Goal: Find specific page/section: Find specific page/section

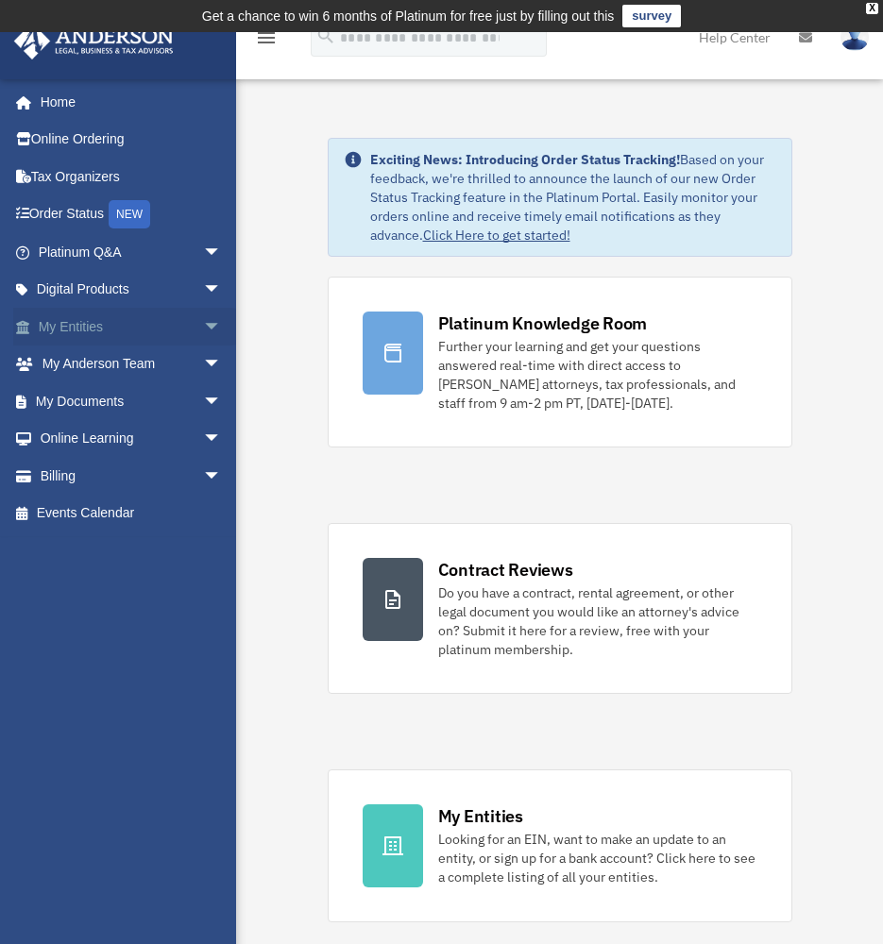
click at [151, 329] on link "My Entities arrow_drop_down" at bounding box center [131, 327] width 237 height 38
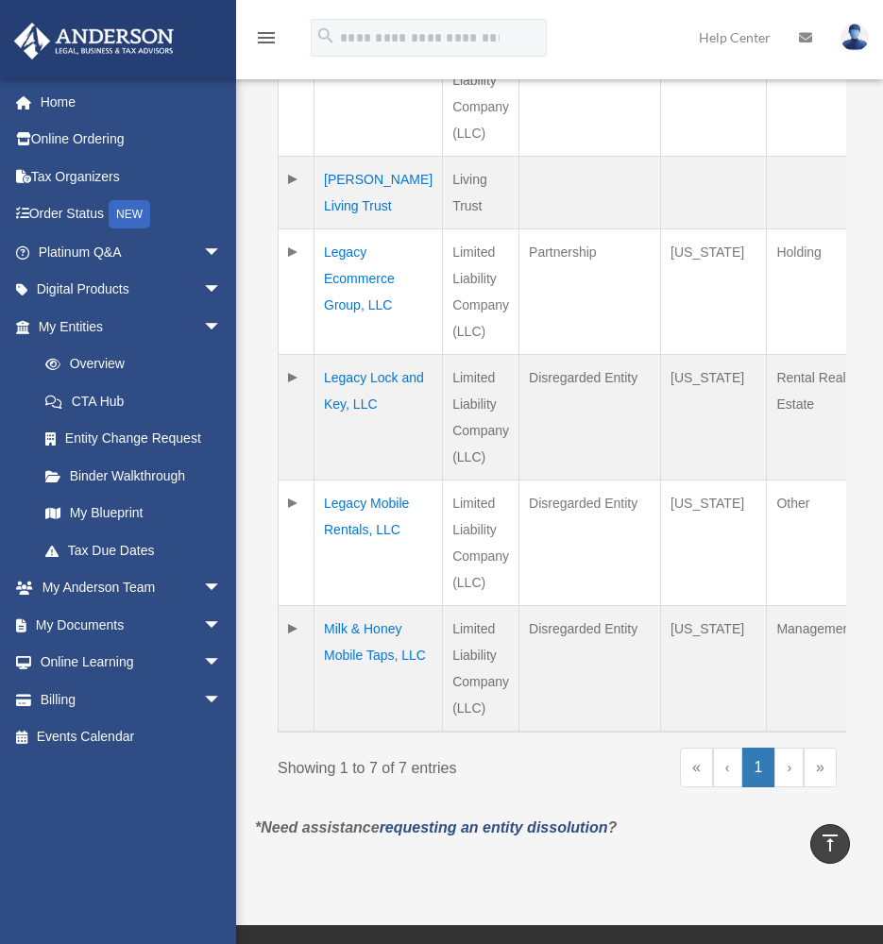
scroll to position [486, 0]
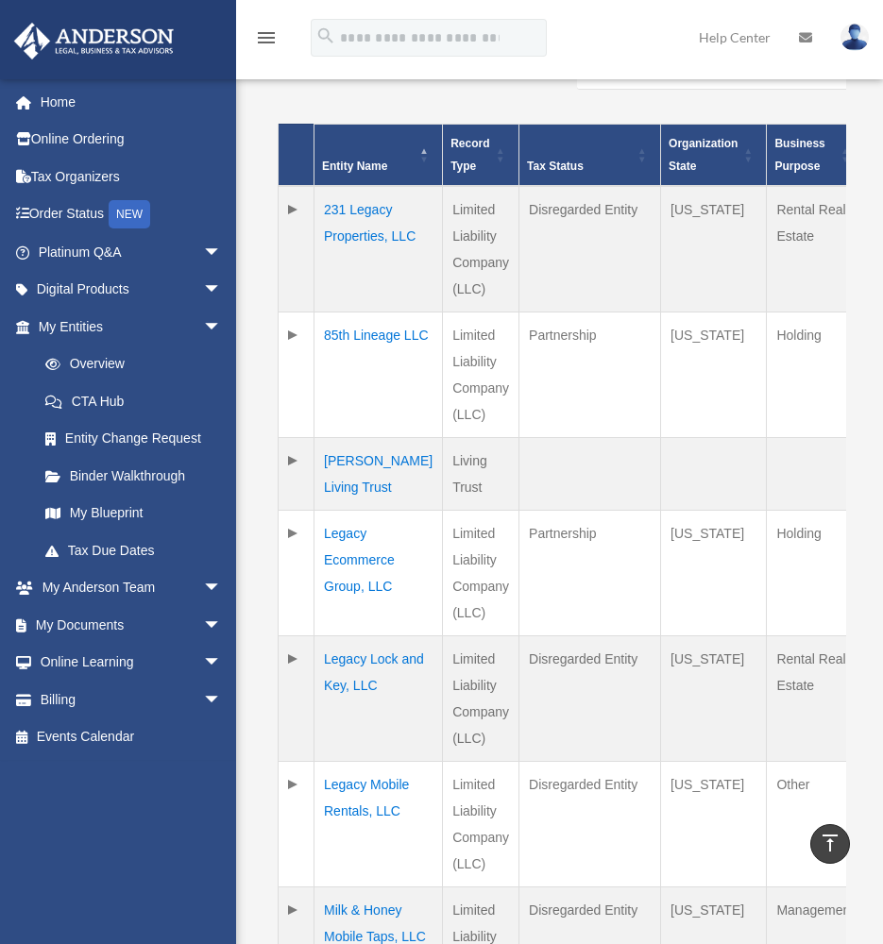
click at [296, 533] on td at bounding box center [297, 573] width 36 height 126
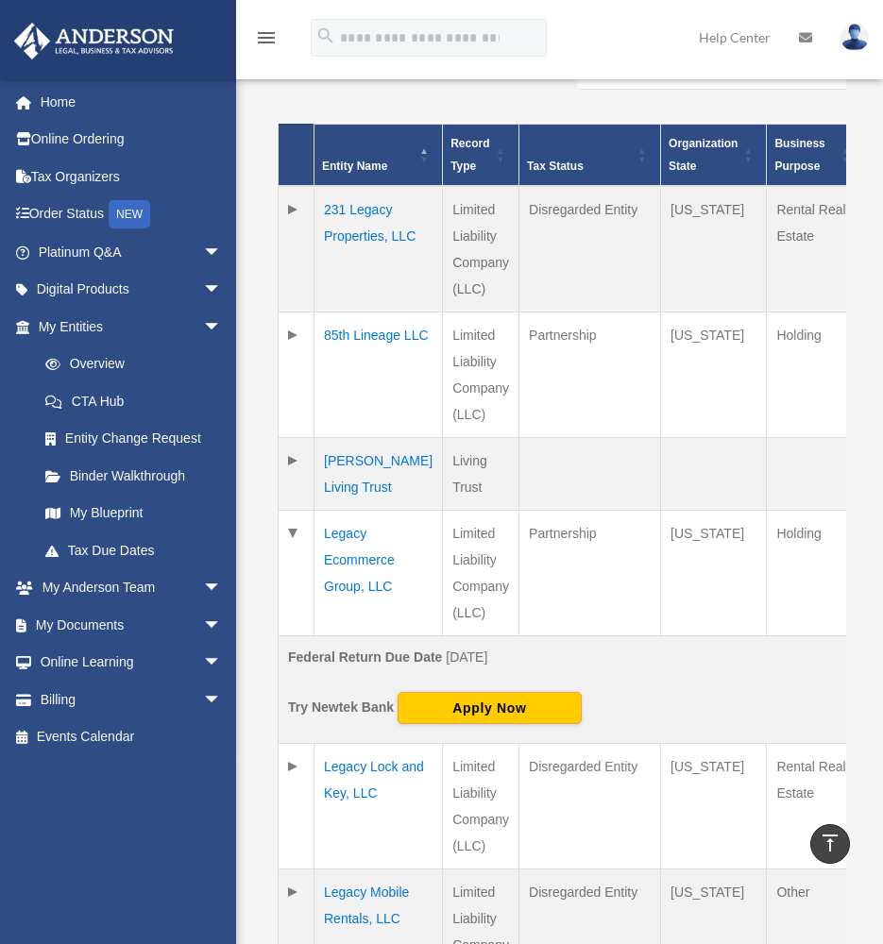
click at [347, 556] on td "Legacy Ecommerce Group, LLC" at bounding box center [378, 573] width 128 height 126
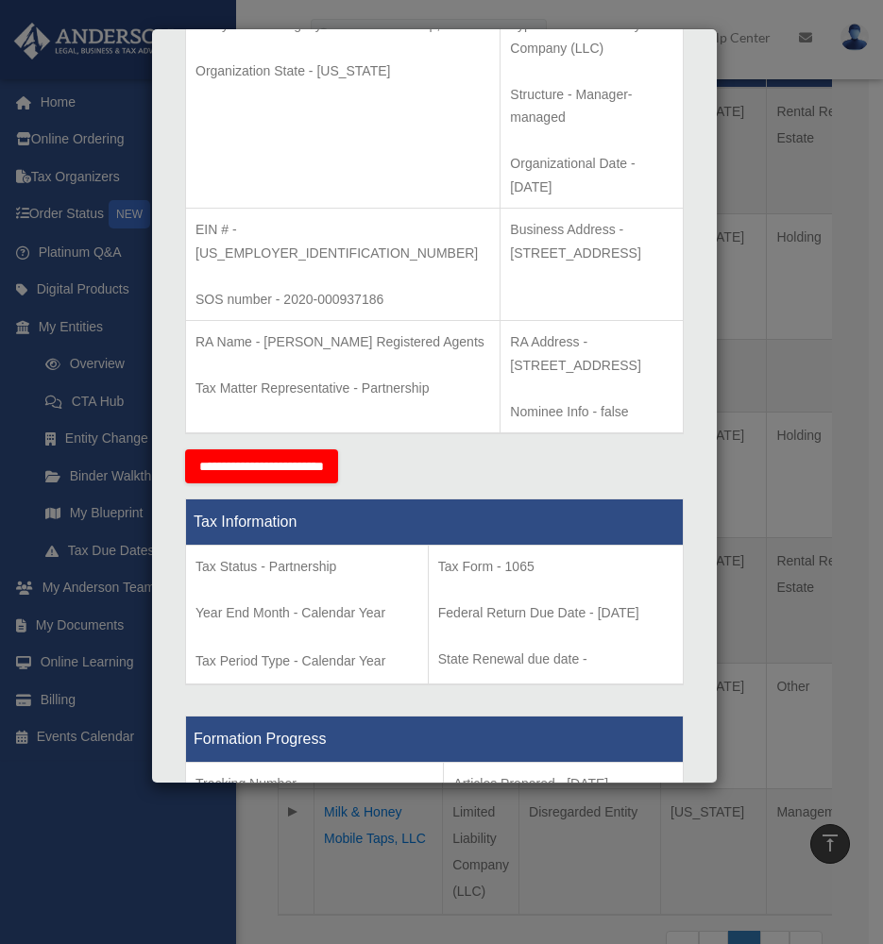
scroll to position [450, 0]
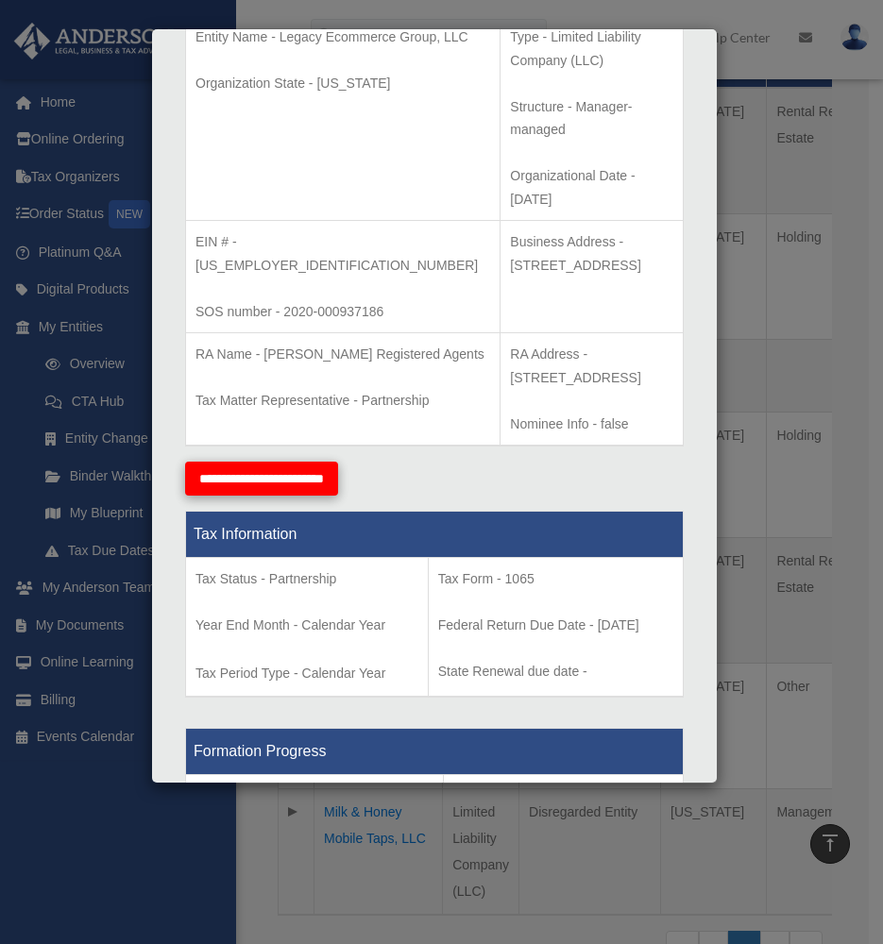
click at [287, 462] on input "**********" at bounding box center [261, 479] width 153 height 34
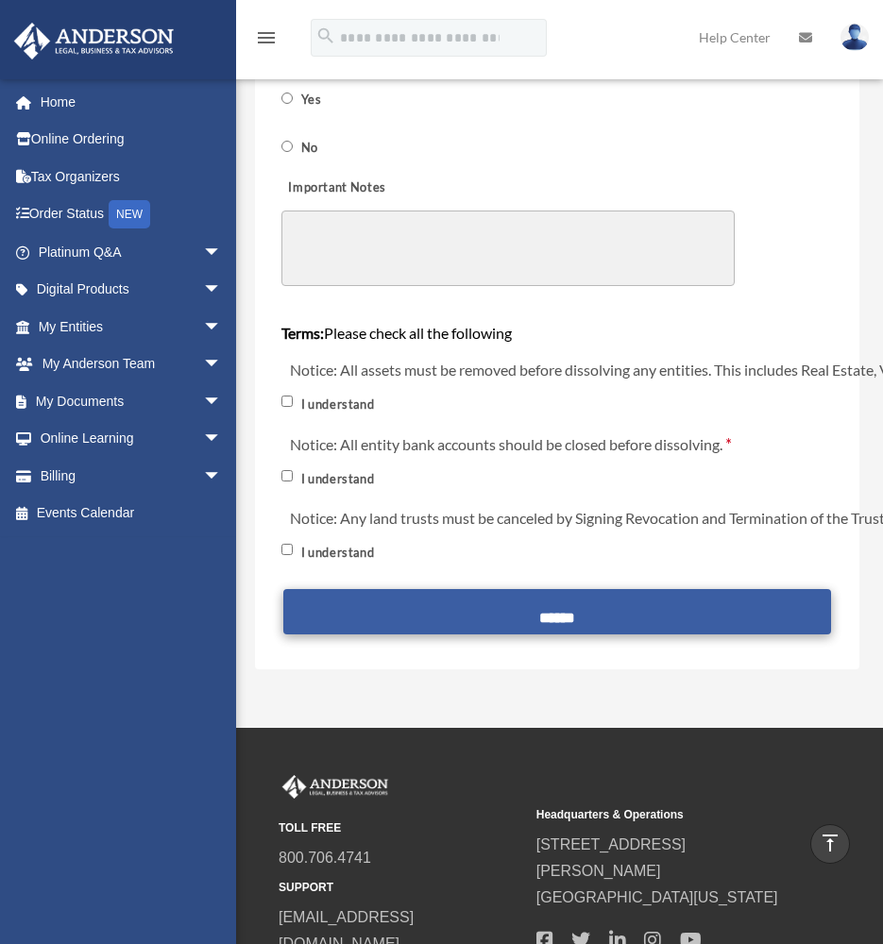
scroll to position [1071, 0]
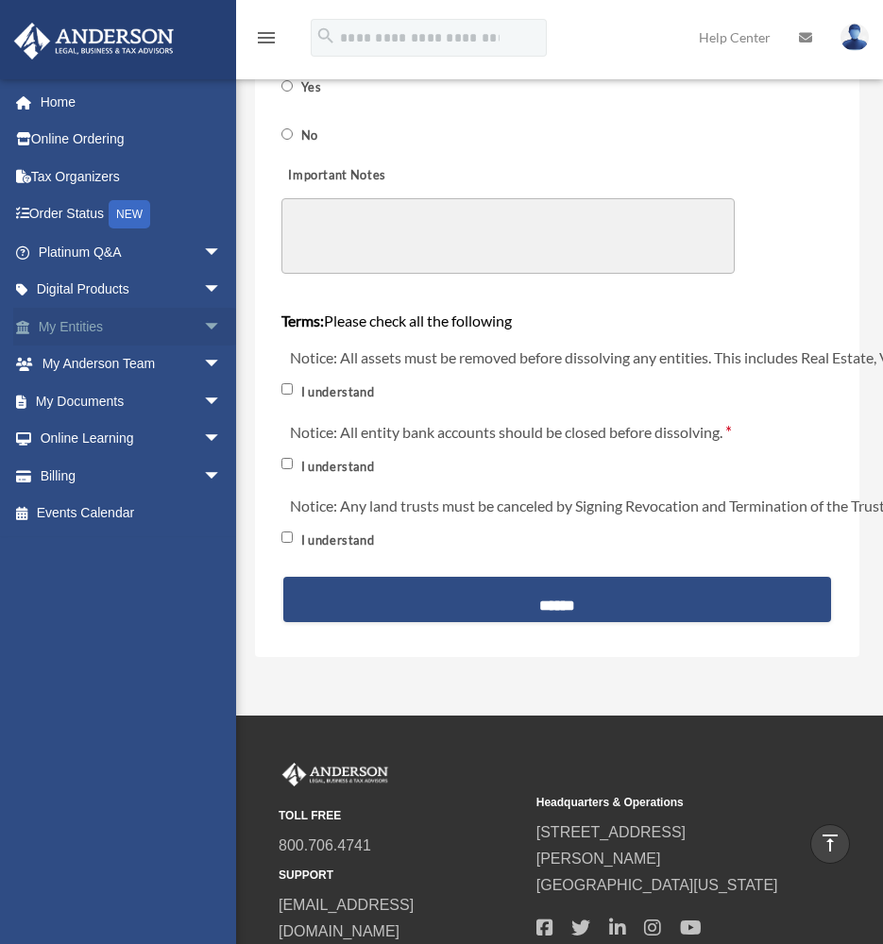
click at [89, 321] on link "My Entities arrow_drop_down" at bounding box center [131, 327] width 237 height 38
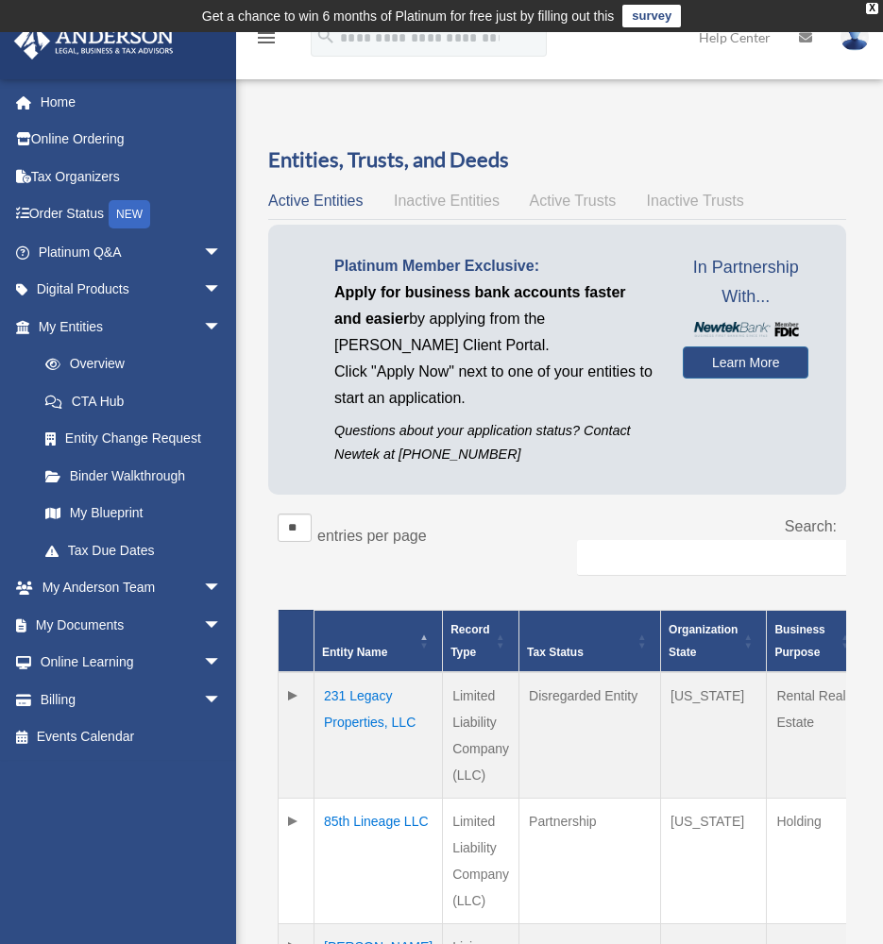
click at [446, 202] on span "Inactive Entities" at bounding box center [447, 201] width 106 height 16
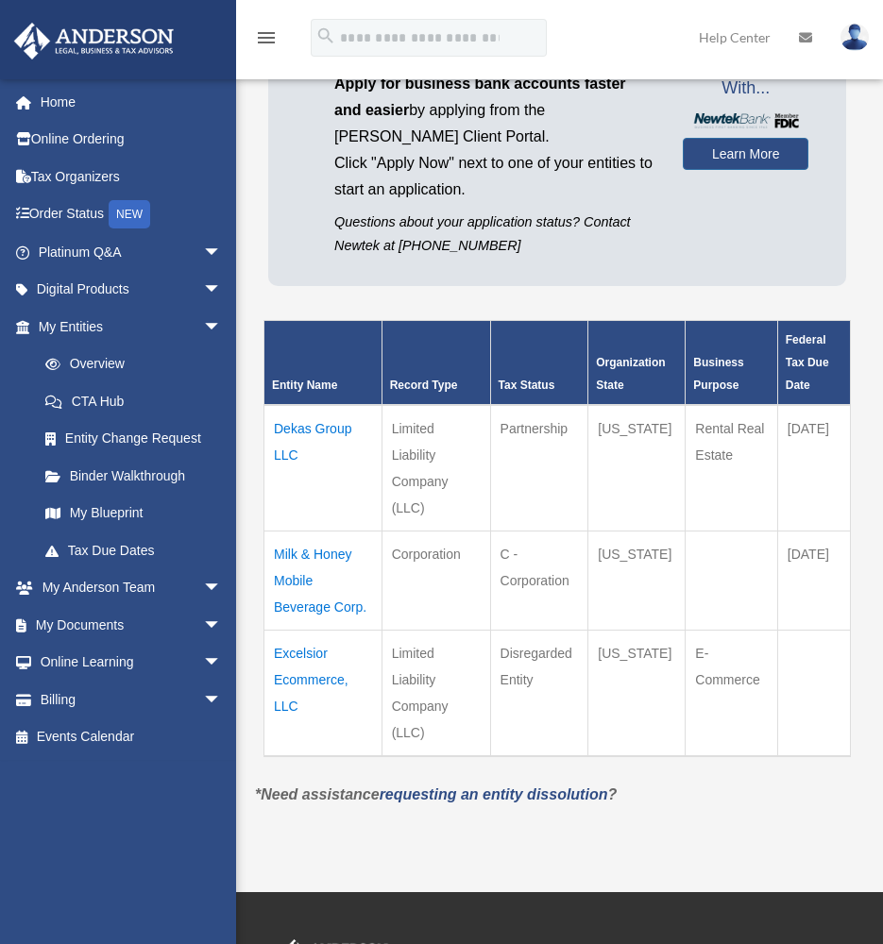
scroll to position [221, 0]
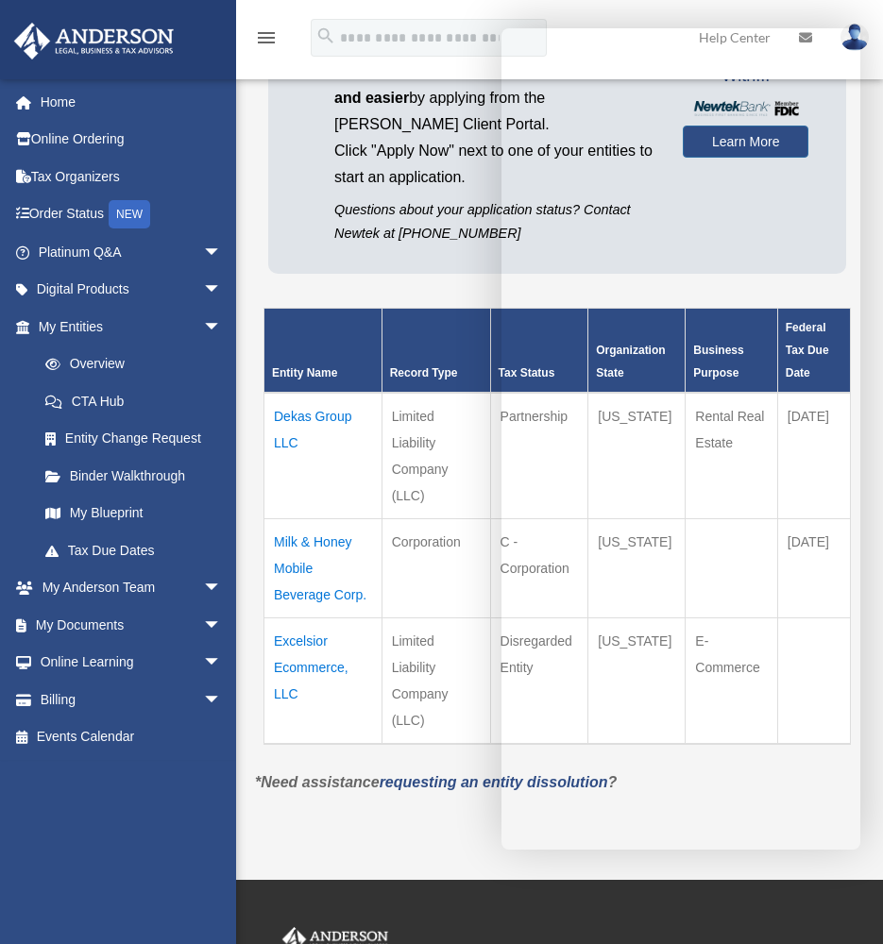
click at [441, 294] on div "Entity Name Record Type Tax Status Organization State Business Purpose Federal …" at bounding box center [557, 526] width 606 height 486
click at [400, 224] on p "Questions about your application status? Contact Newtek at [PHONE_NUMBER]" at bounding box center [494, 221] width 320 height 47
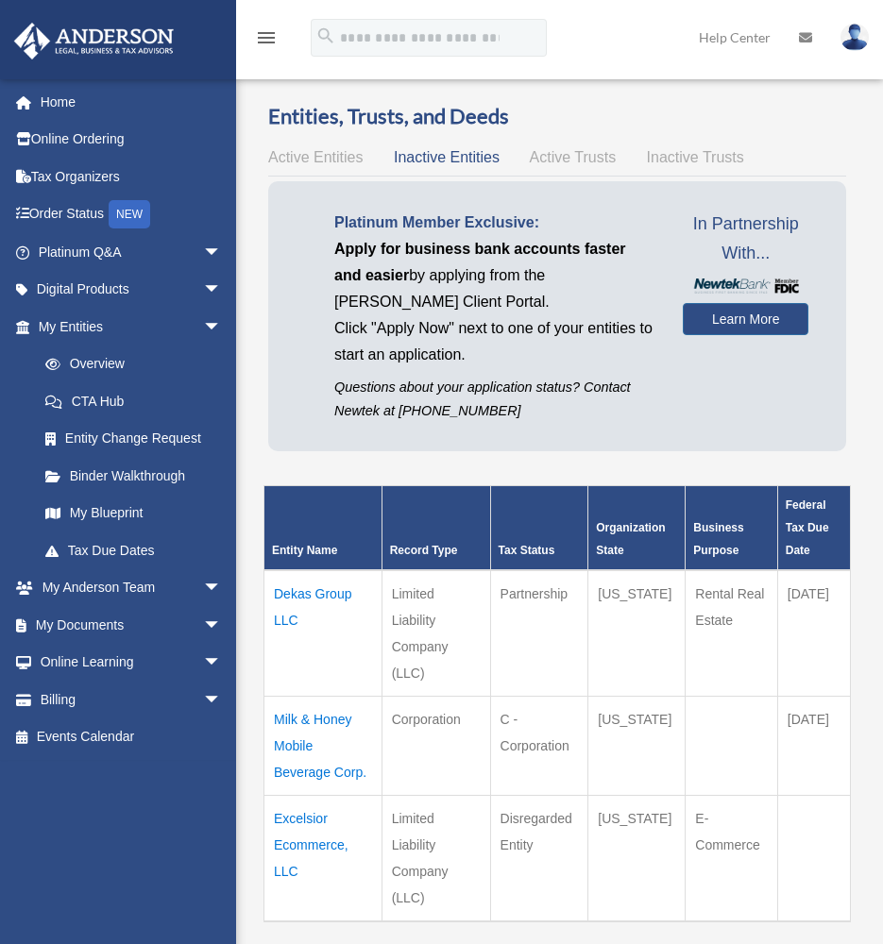
scroll to position [0, 0]
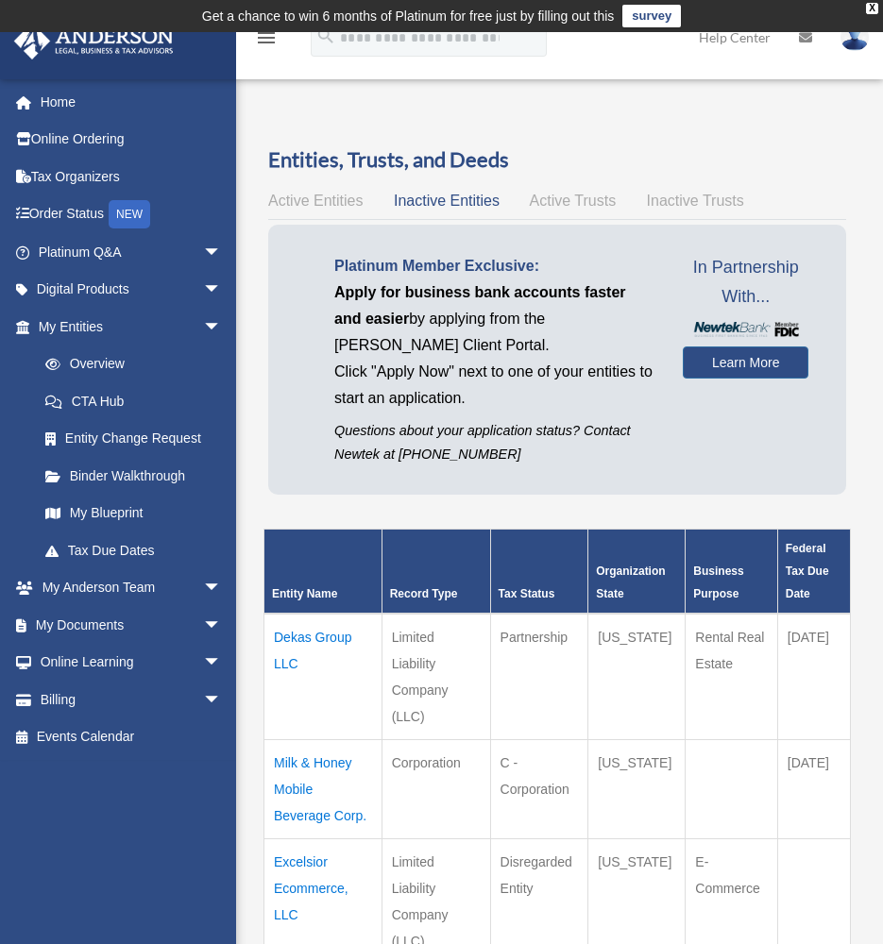
click at [558, 200] on span "Active Trusts" at bounding box center [573, 201] width 87 height 16
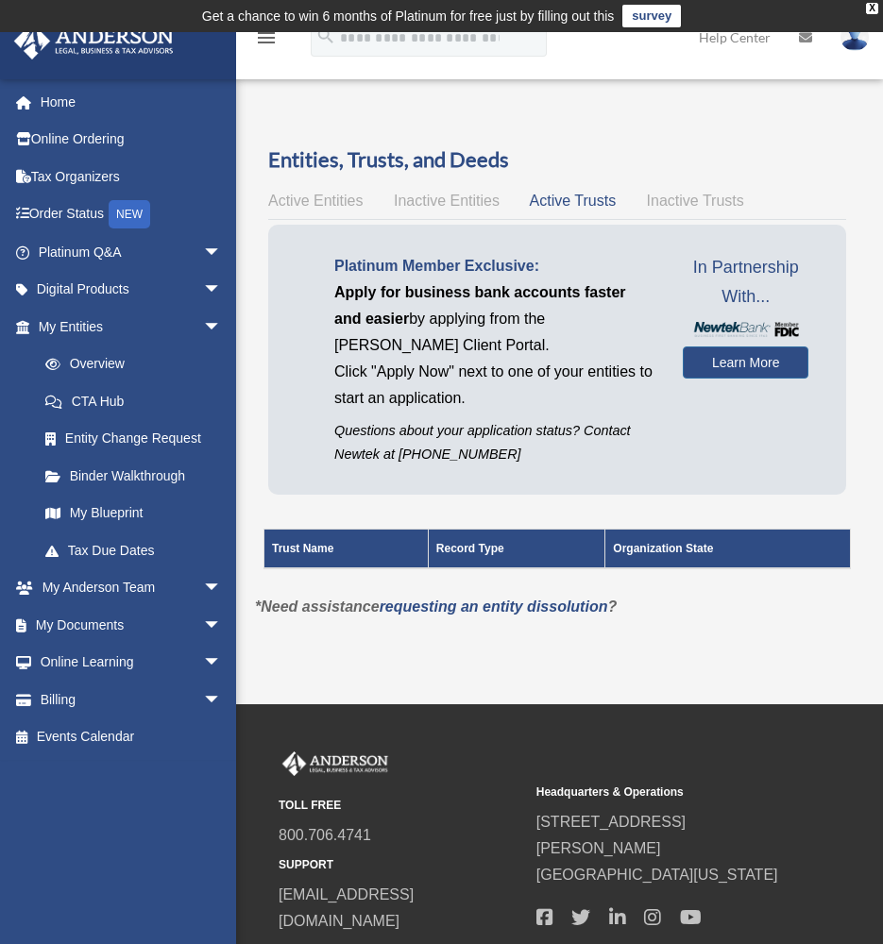
click at [669, 199] on span "Inactive Trusts" at bounding box center [695, 201] width 97 height 16
click at [587, 198] on span "Active Trusts" at bounding box center [573, 201] width 87 height 16
click at [329, 198] on span "Active Entities" at bounding box center [315, 201] width 94 height 16
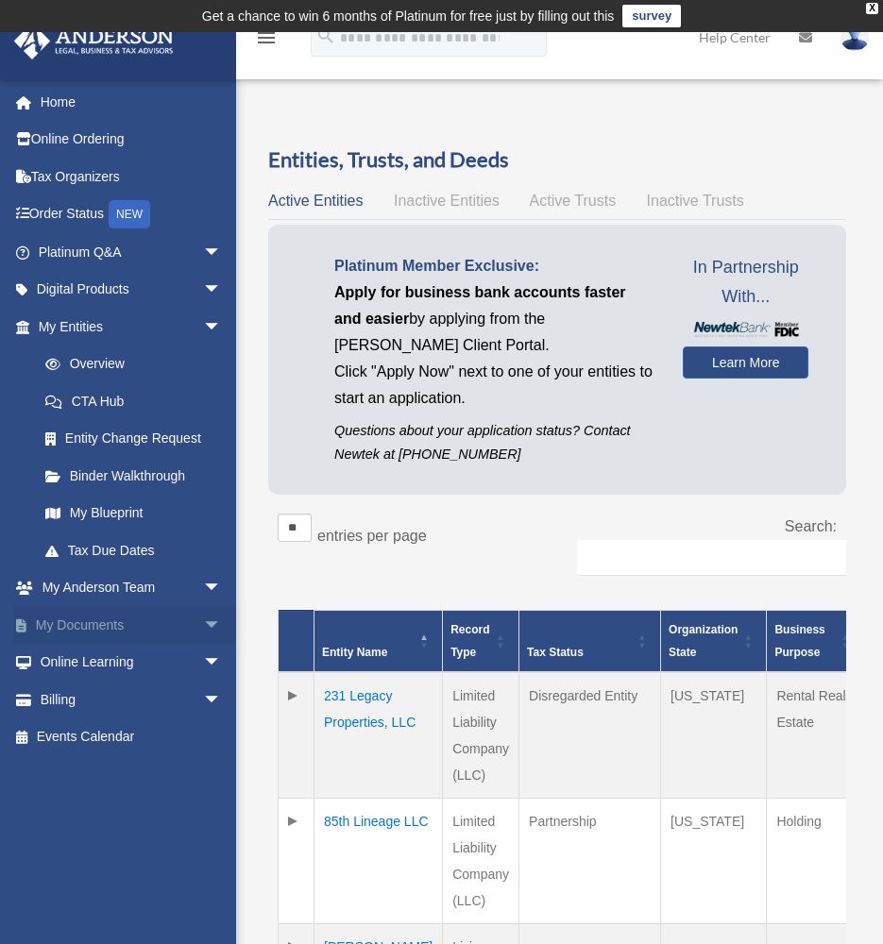
click at [76, 621] on link "My Documents arrow_drop_down" at bounding box center [131, 625] width 237 height 38
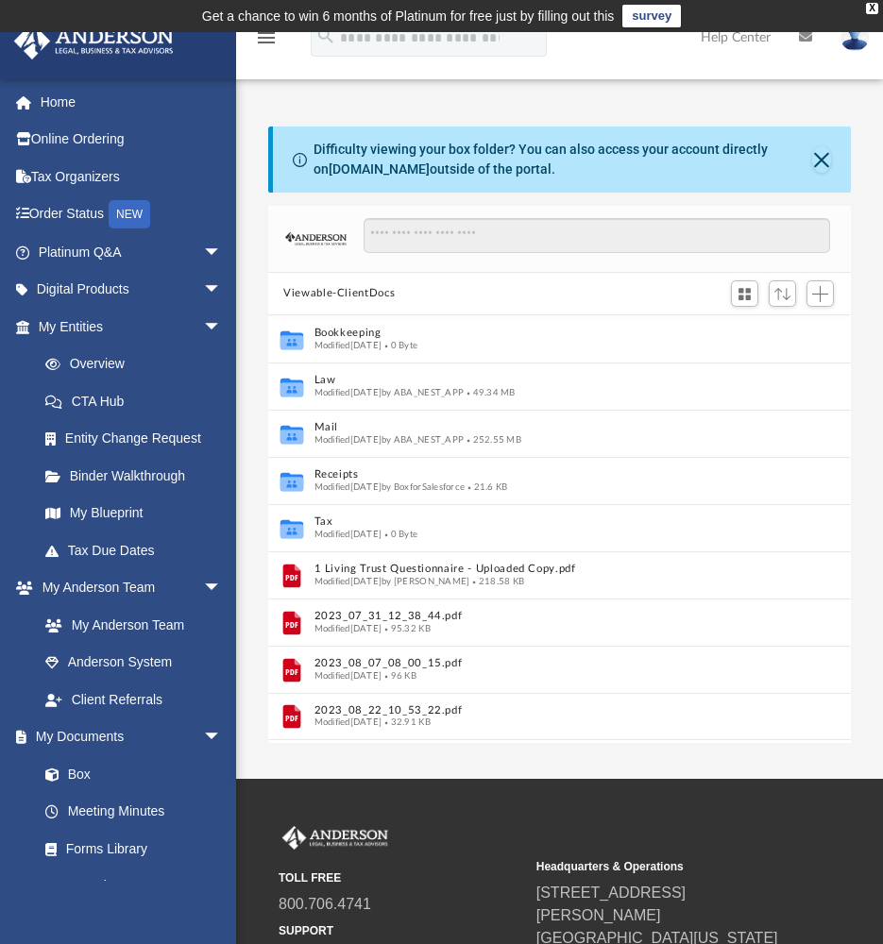
scroll to position [15, 15]
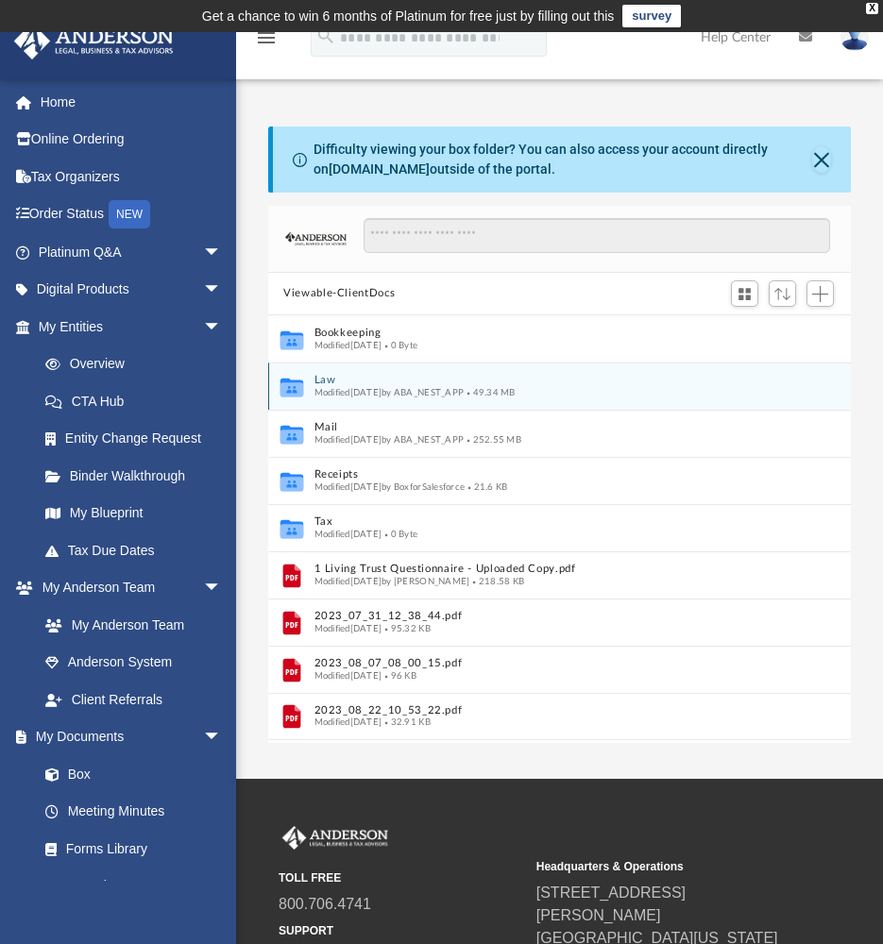
click at [465, 391] on span "Modified Thu Jul 31 2025 by ABA_NEST_APP" at bounding box center [389, 391] width 150 height 9
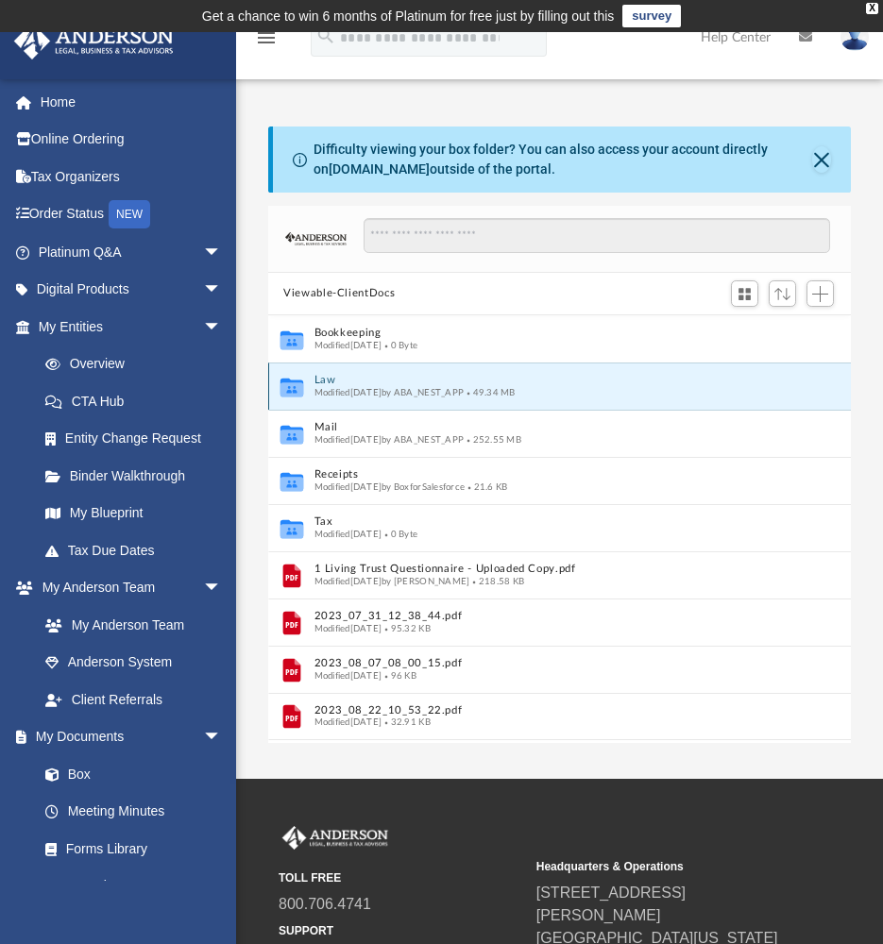
click at [294, 390] on icon "grid" at bounding box center [291, 387] width 23 height 19
click at [320, 380] on button "Law" at bounding box center [547, 380] width 466 height 12
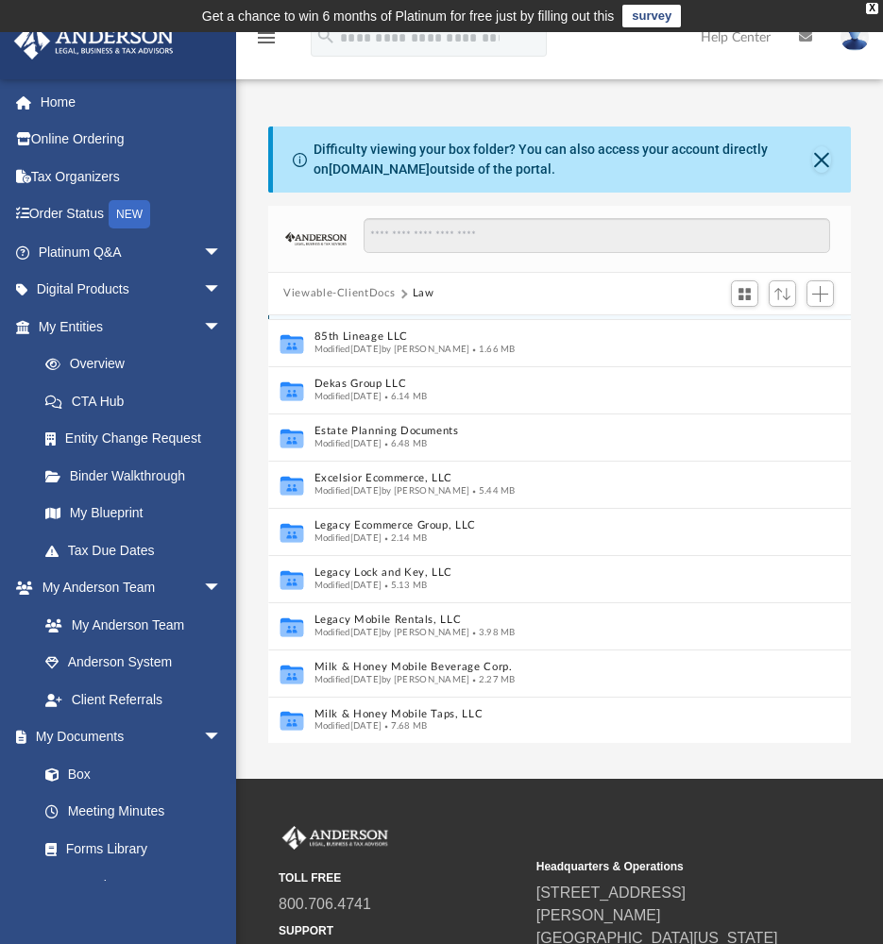
scroll to position [25, 0]
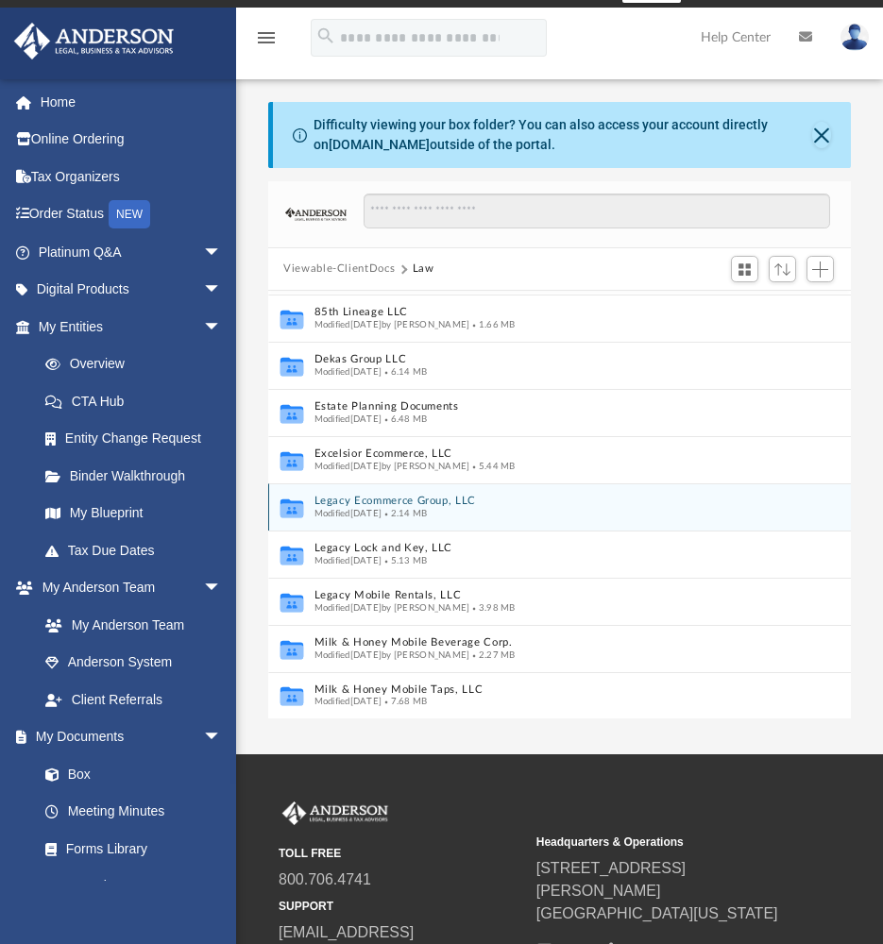
click at [385, 504] on button "Legacy Ecommerce Group, LLC" at bounding box center [539, 501] width 451 height 12
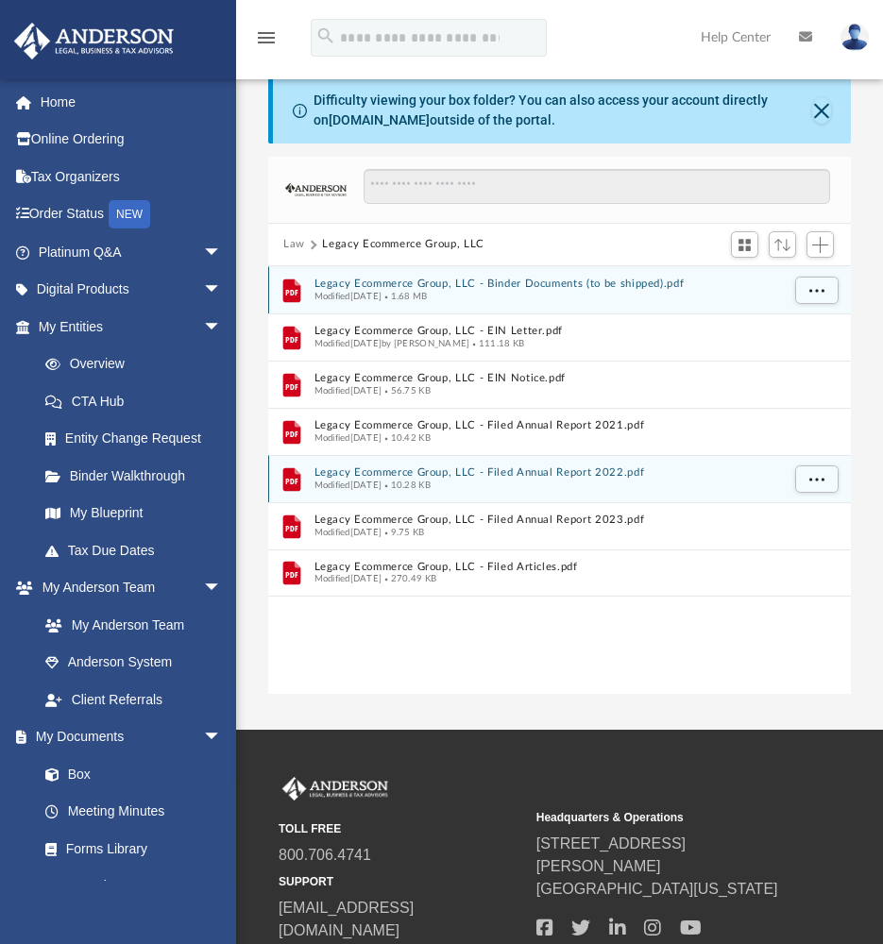
scroll to position [61, 0]
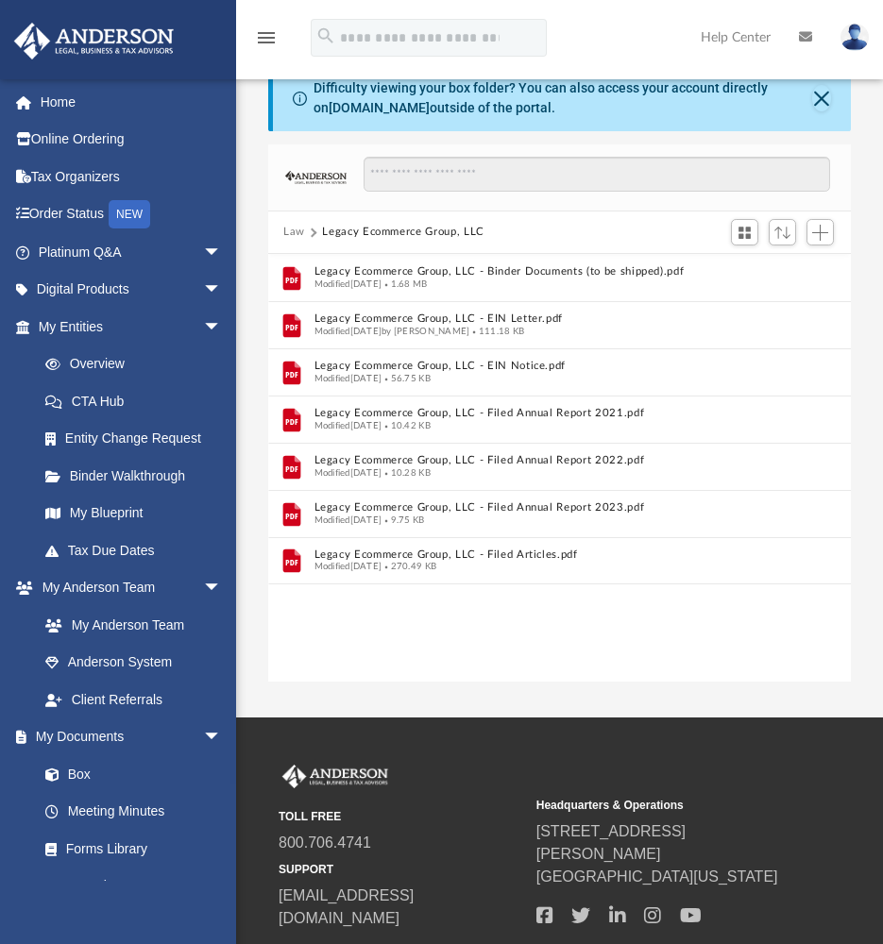
click at [358, 236] on button "Legacy Ecommerce Group, LLC" at bounding box center [403, 232] width 162 height 17
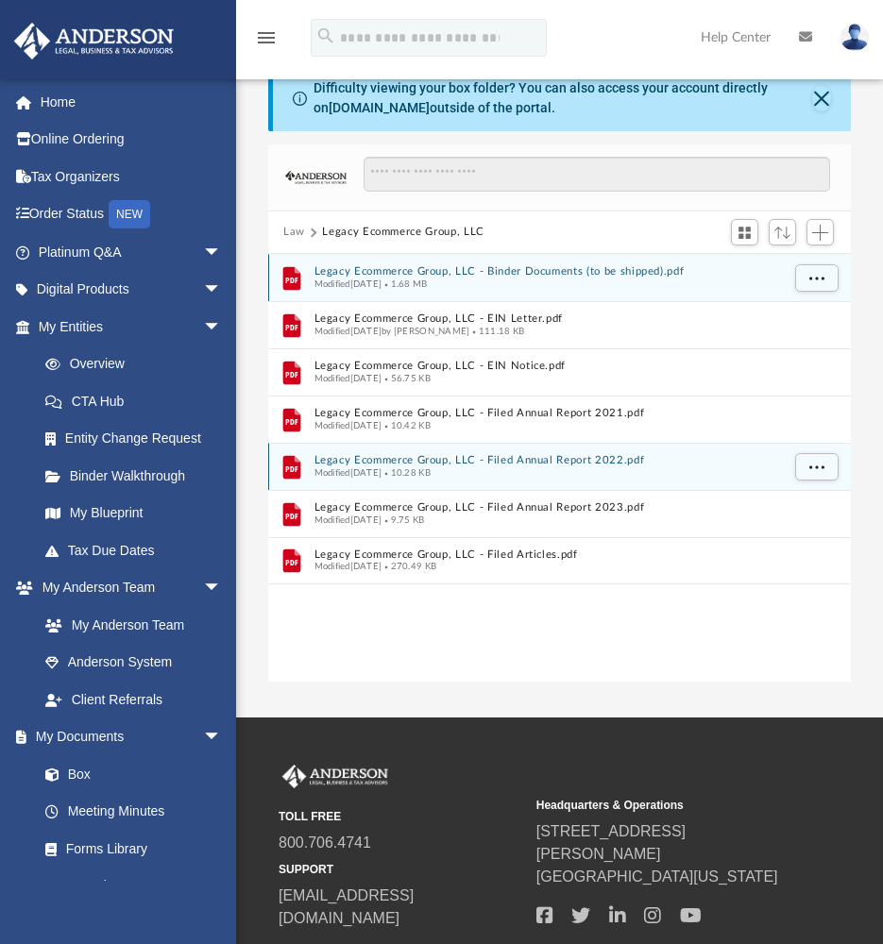
scroll to position [0, 0]
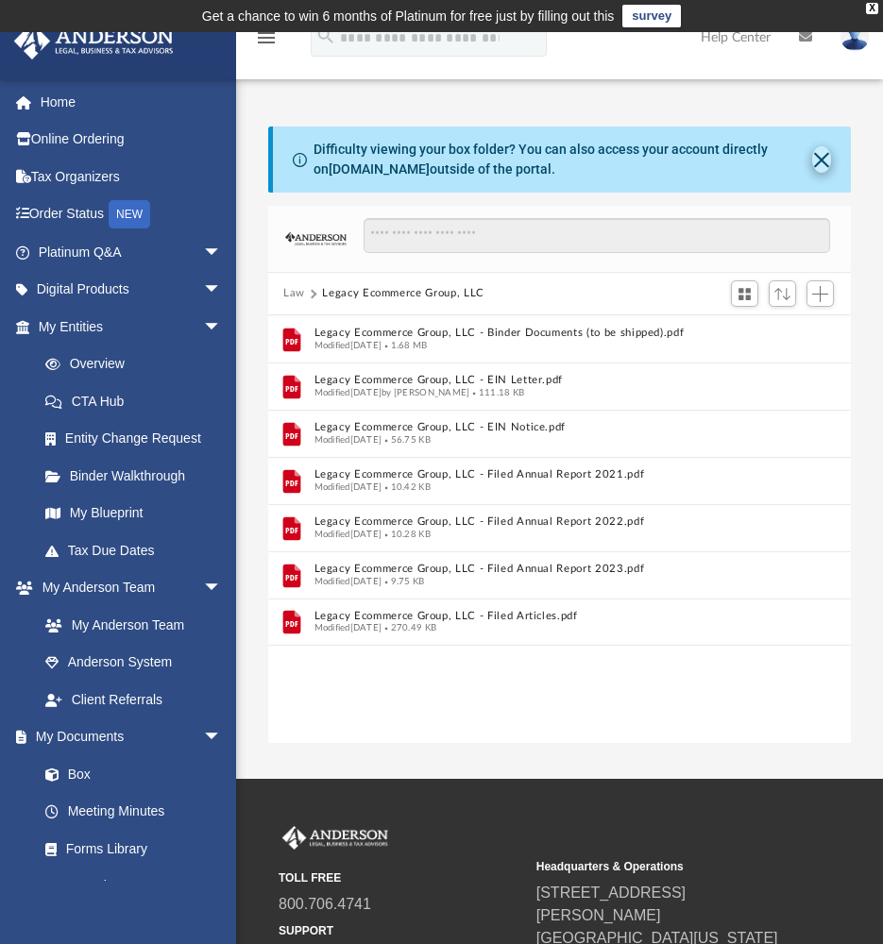
click at [821, 161] on button "Close" at bounding box center [821, 159] width 19 height 26
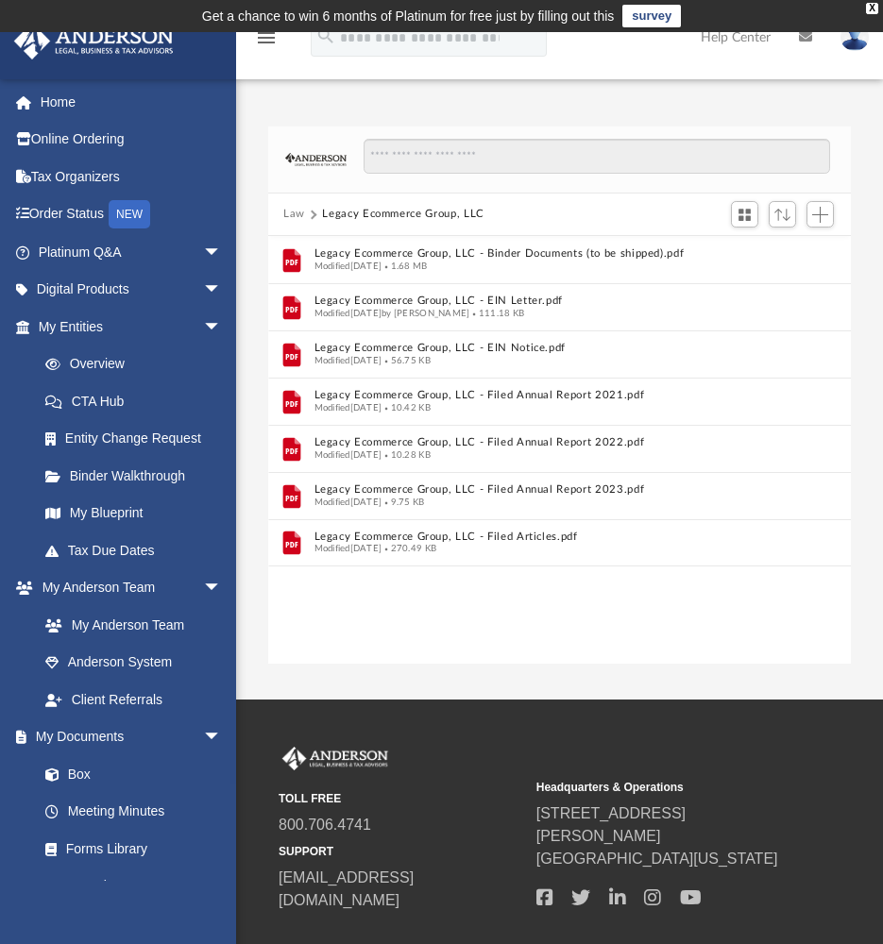
click at [300, 212] on button "Law" at bounding box center [294, 214] width 22 height 17
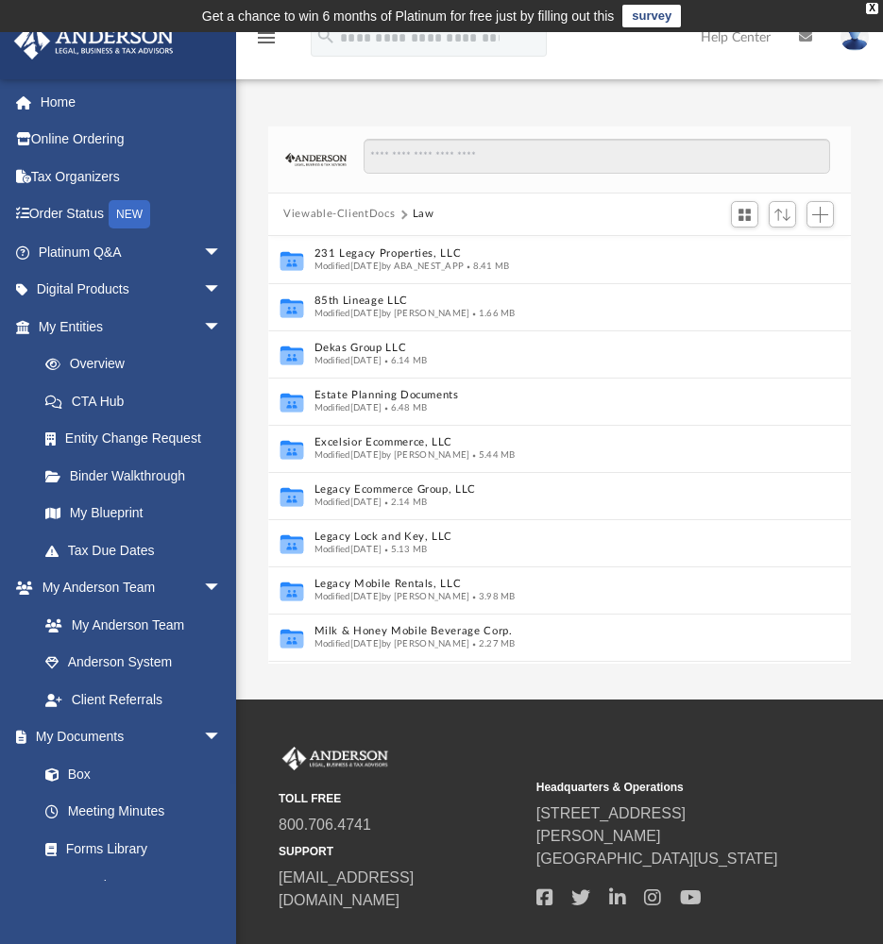
click at [329, 213] on button "Viewable-ClientDocs" at bounding box center [338, 214] width 111 height 17
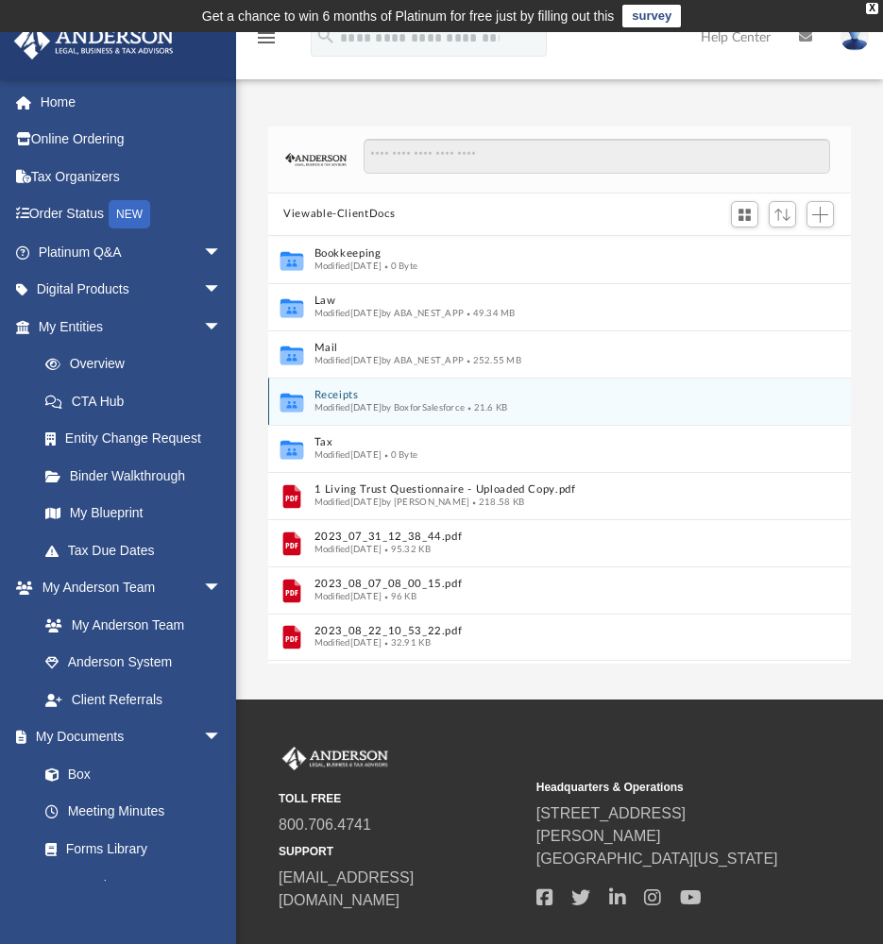
click at [338, 395] on button "Receipts" at bounding box center [547, 395] width 466 height 12
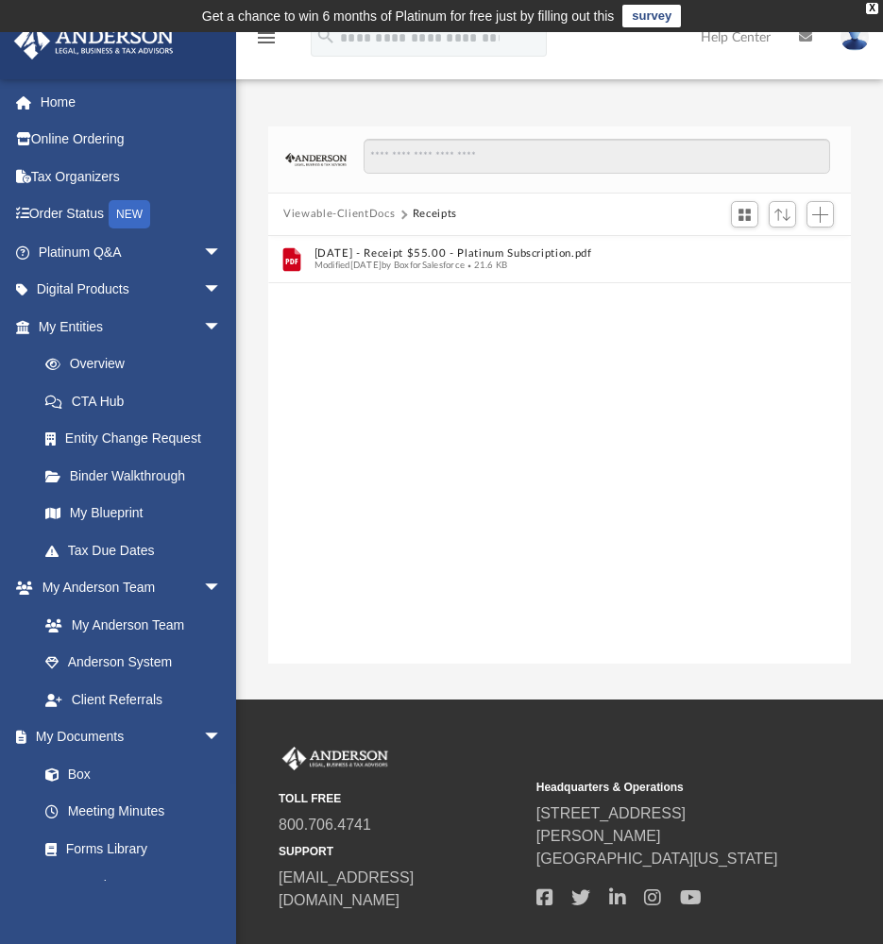
click at [331, 215] on button "Viewable-ClientDocs" at bounding box center [338, 214] width 111 height 17
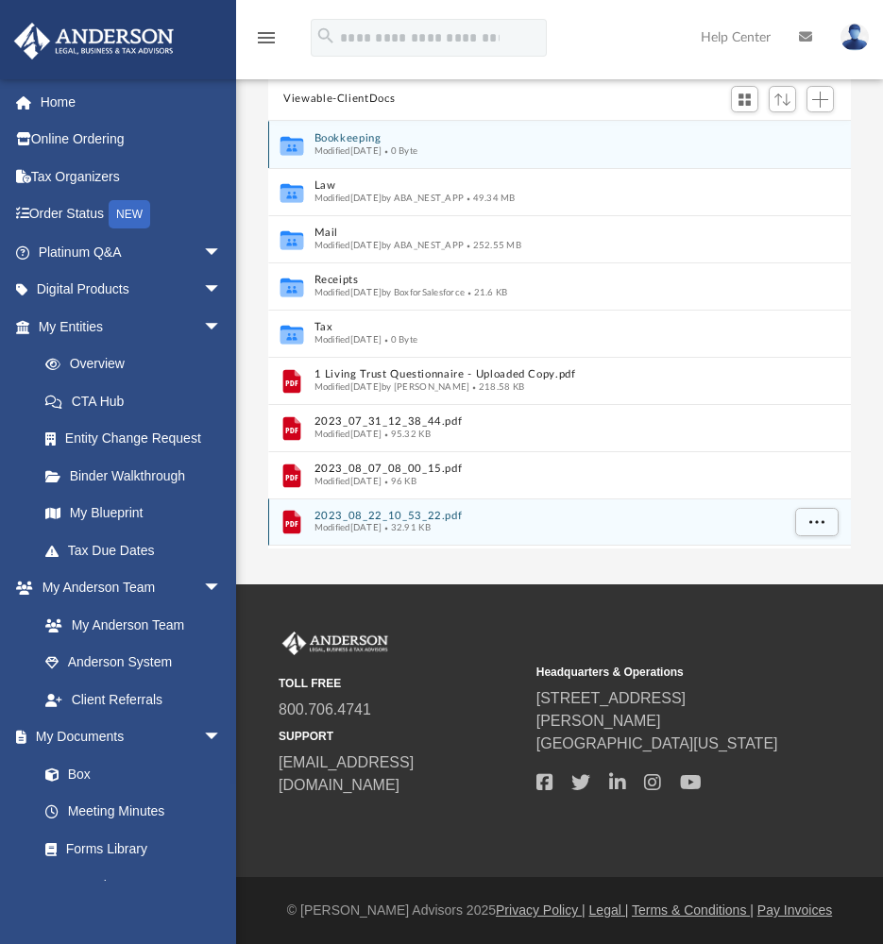
scroll to position [29, 0]
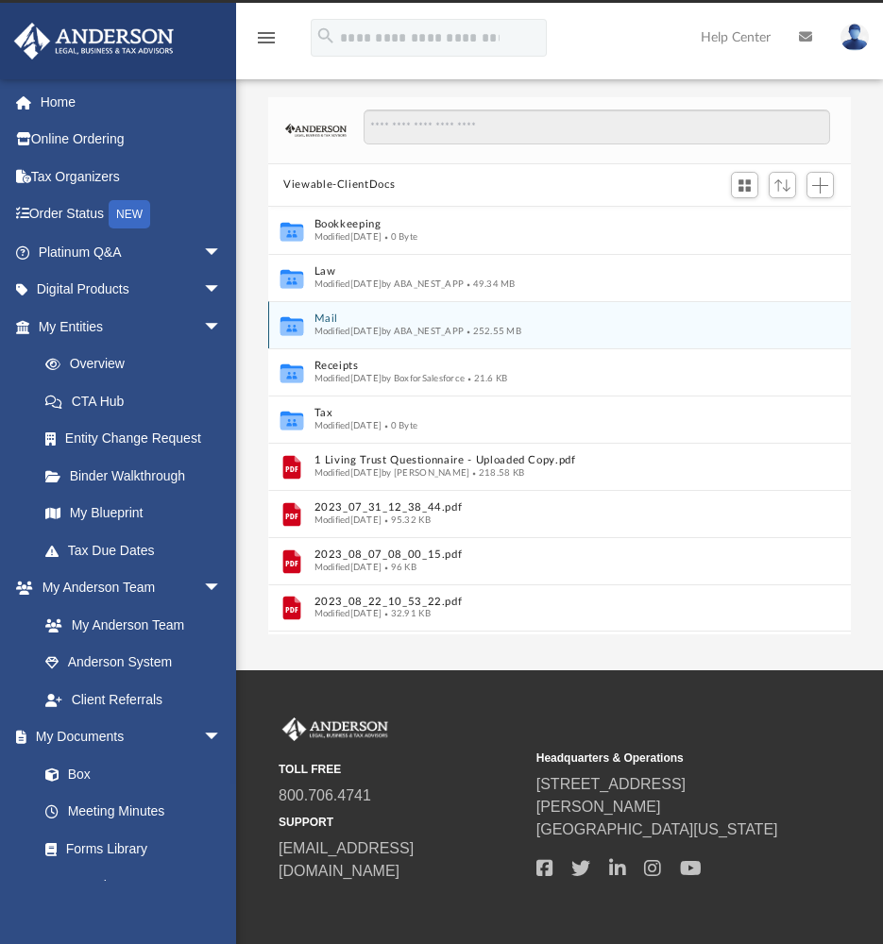
click at [330, 326] on span "Modified Fri Aug 29 2025 by ABA_NEST_APP" at bounding box center [389, 330] width 150 height 9
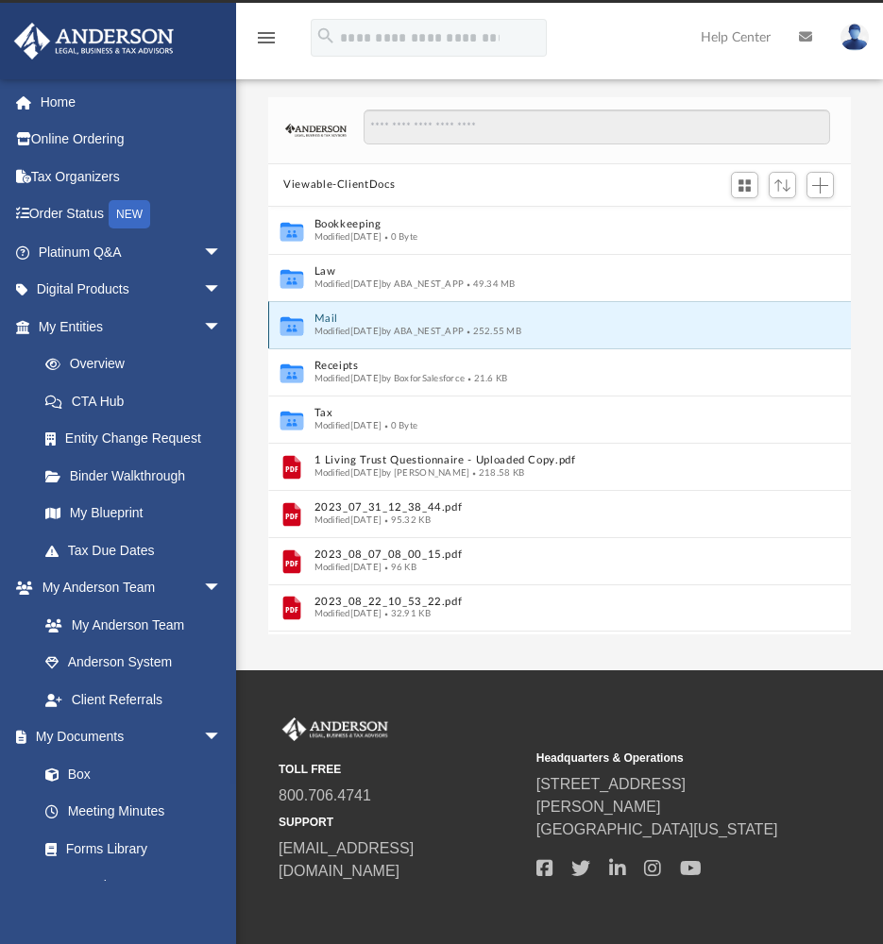
click at [327, 321] on button "Mail" at bounding box center [547, 319] width 466 height 12
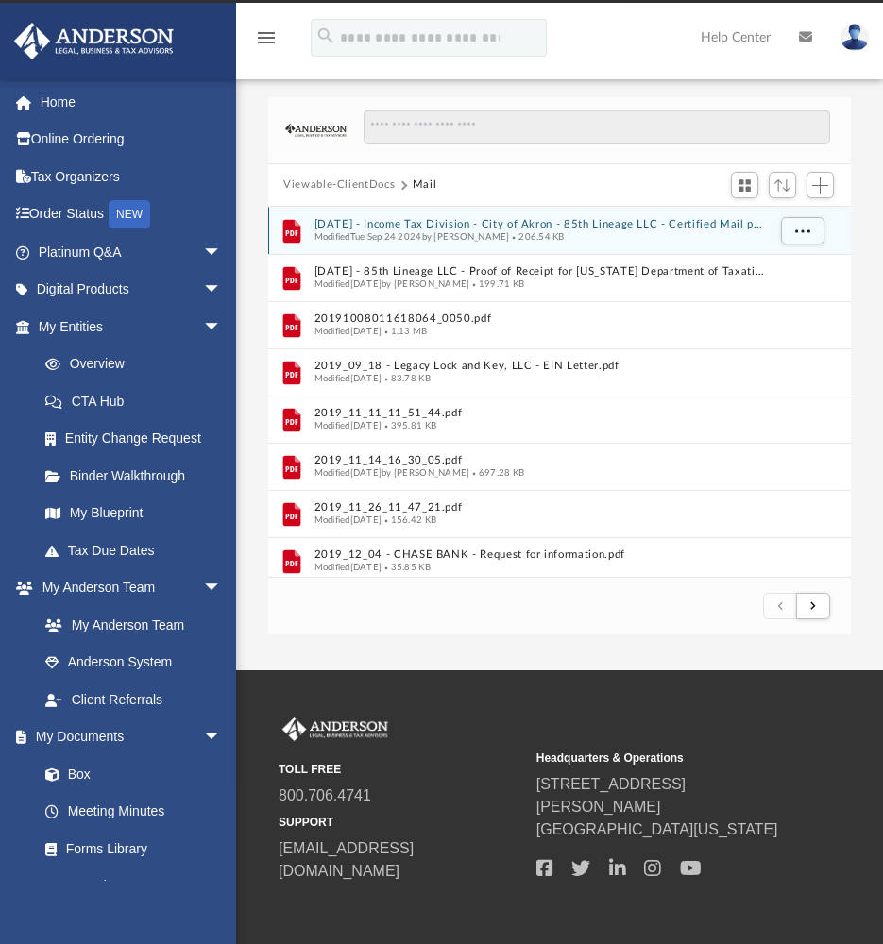
scroll to position [0, 0]
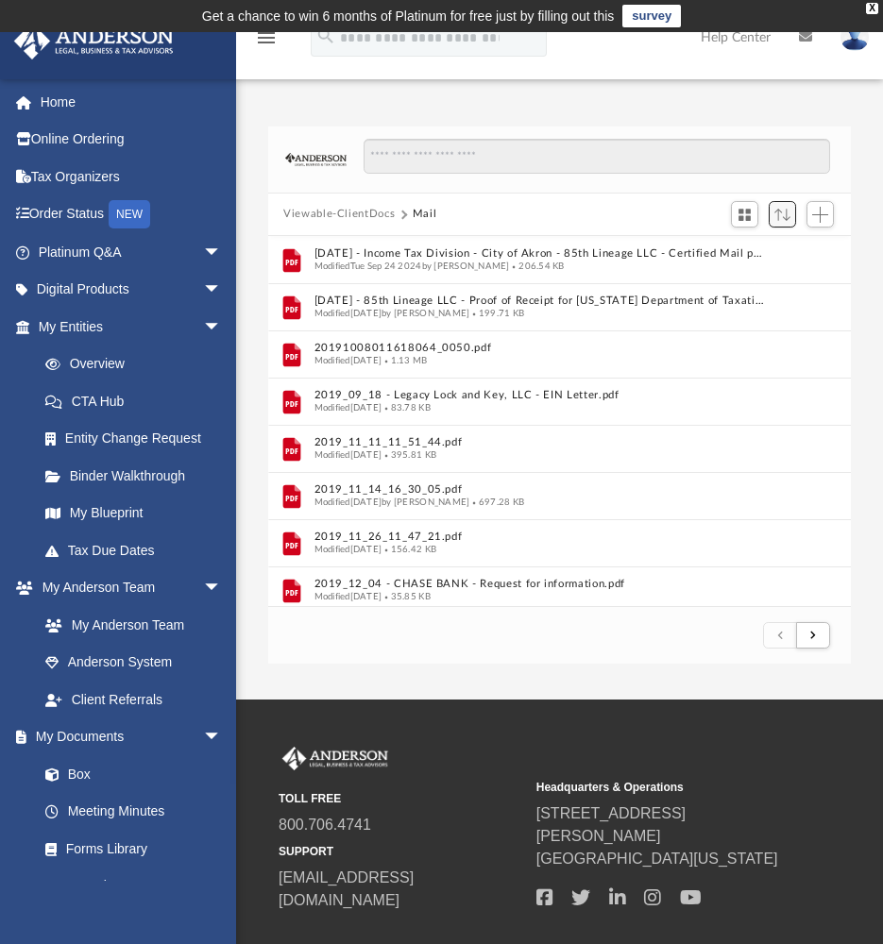
click at [782, 218] on span "Sort" at bounding box center [782, 215] width 16 height 12
click at [677, 341] on li "Date: Newest → Oldest" at bounding box center [722, 341] width 127 height 20
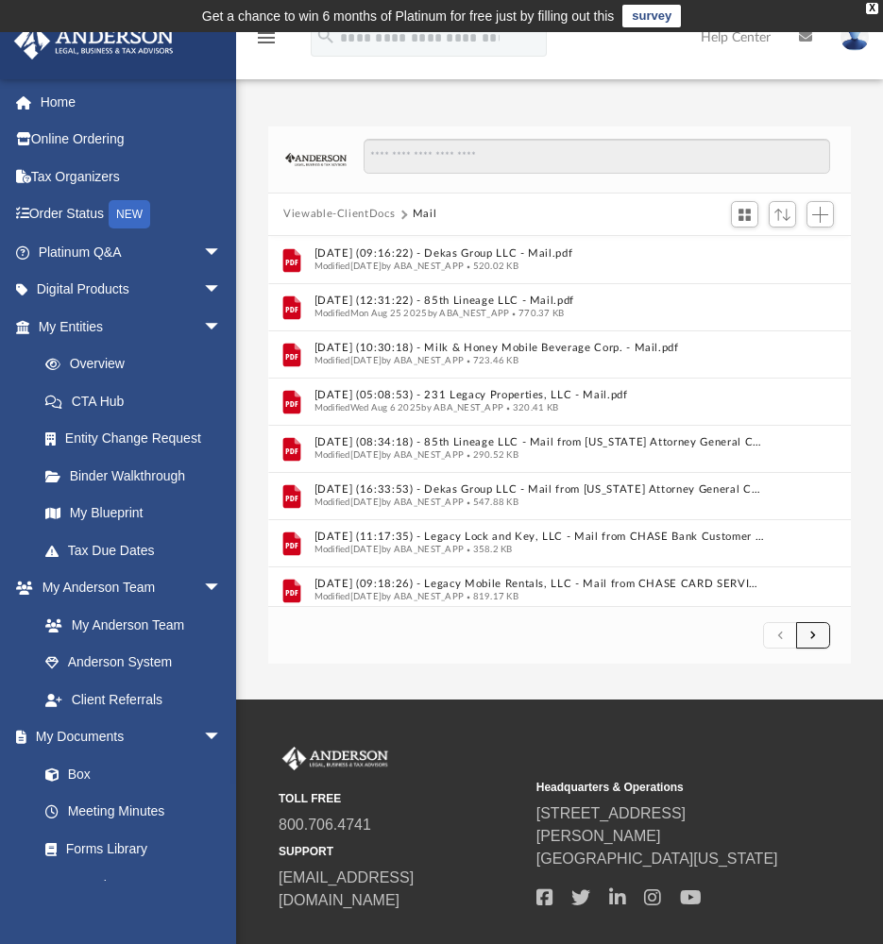
click at [806, 631] on button "submit" at bounding box center [813, 635] width 34 height 27
click at [820, 639] on button "submit" at bounding box center [813, 635] width 34 height 27
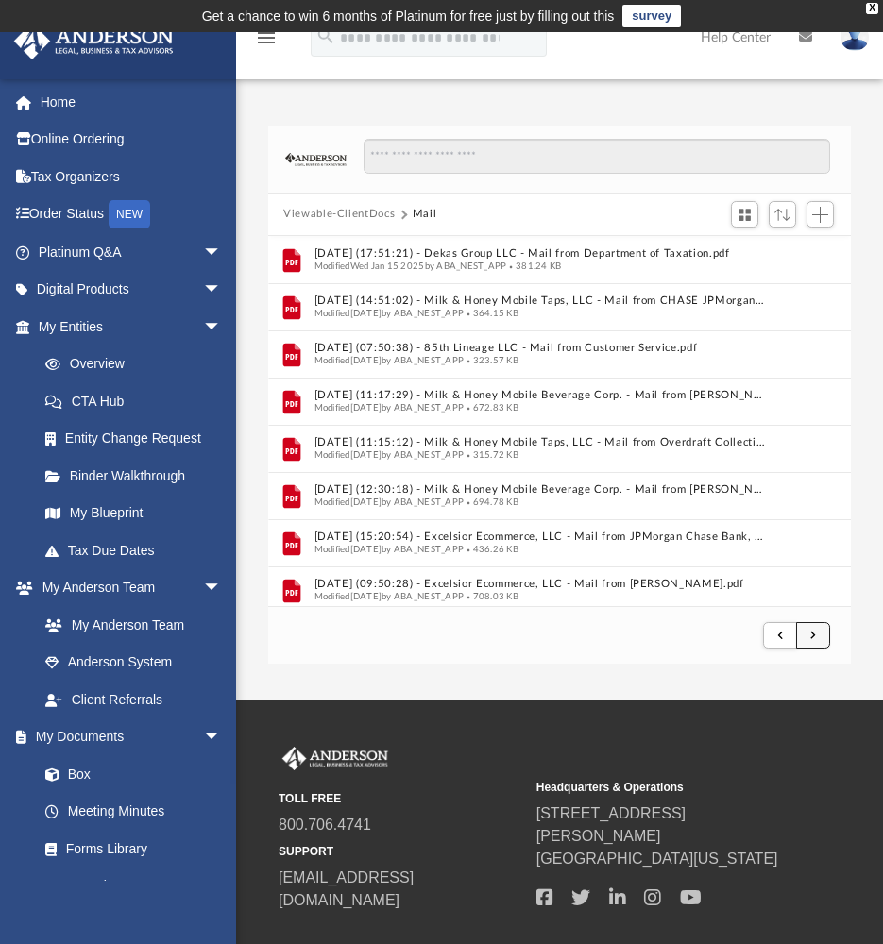
click at [810, 632] on span "submit" at bounding box center [813, 635] width 6 height 10
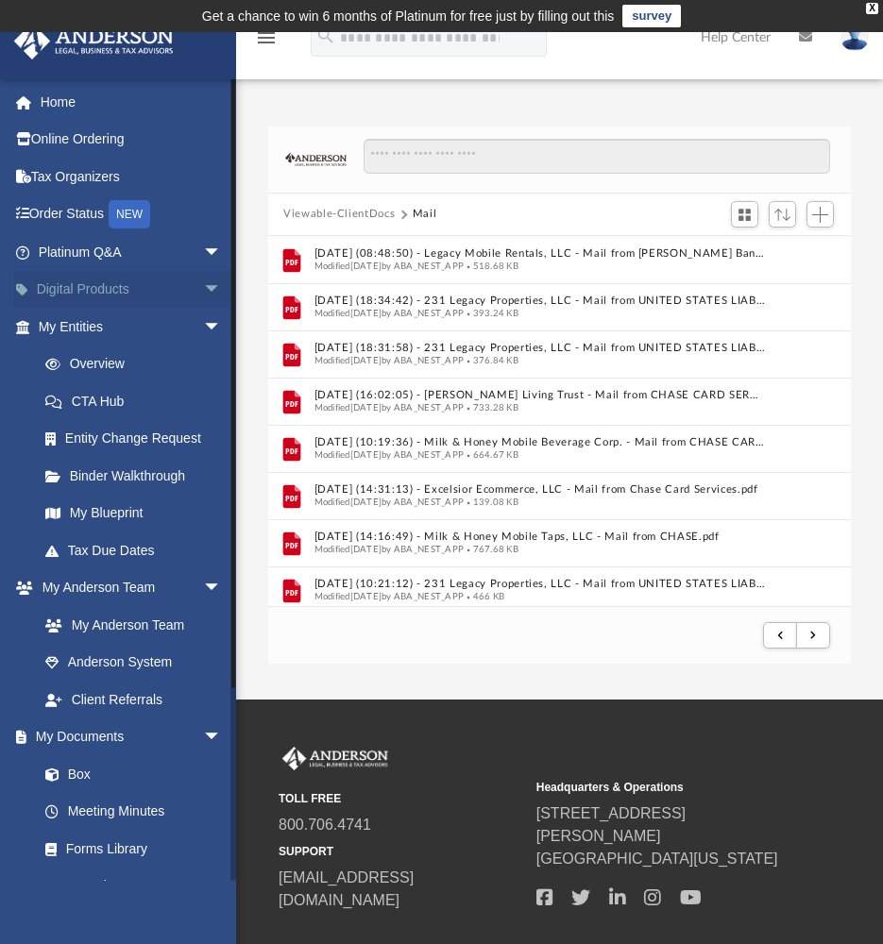
click at [181, 284] on link "Digital Products arrow_drop_down" at bounding box center [131, 290] width 237 height 38
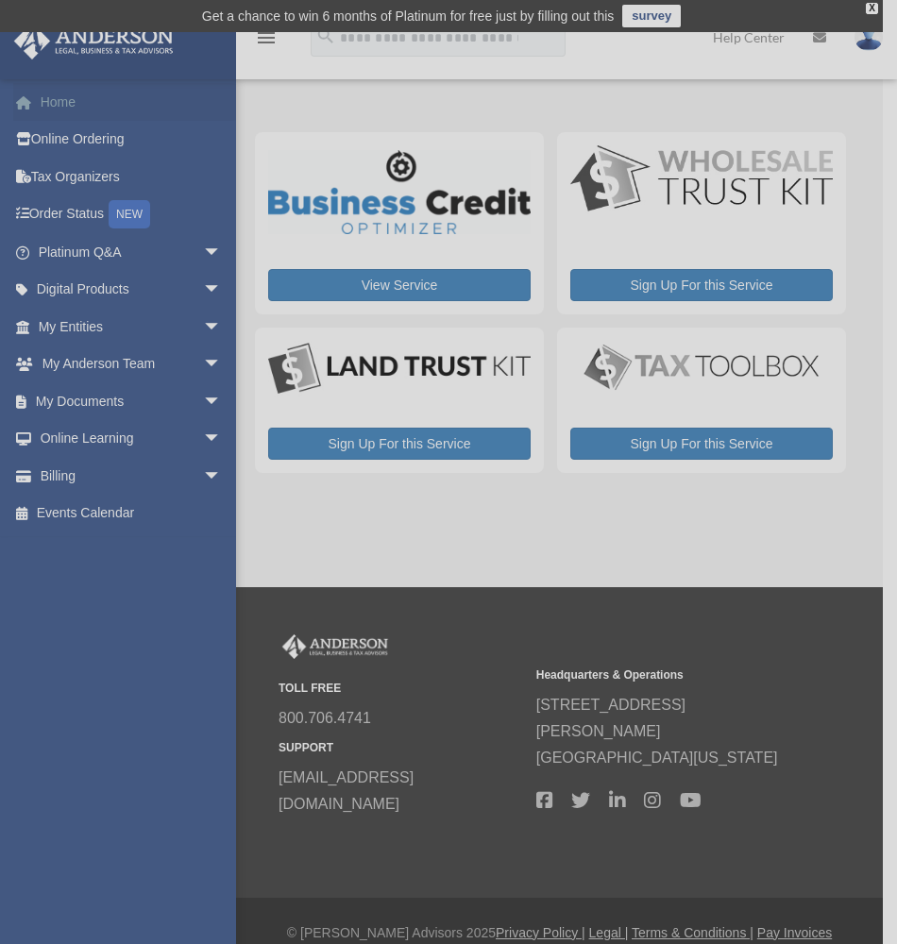
click at [61, 107] on div "x" at bounding box center [448, 472] width 897 height 944
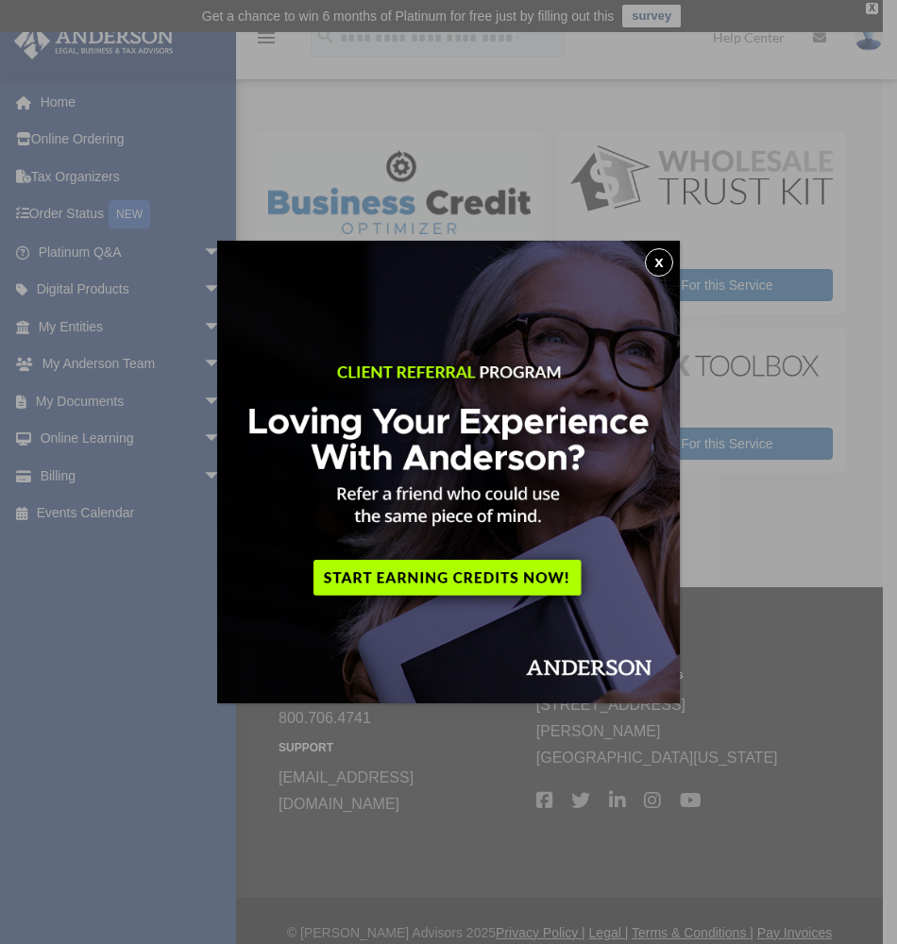
click at [657, 261] on button "x" at bounding box center [659, 262] width 28 height 28
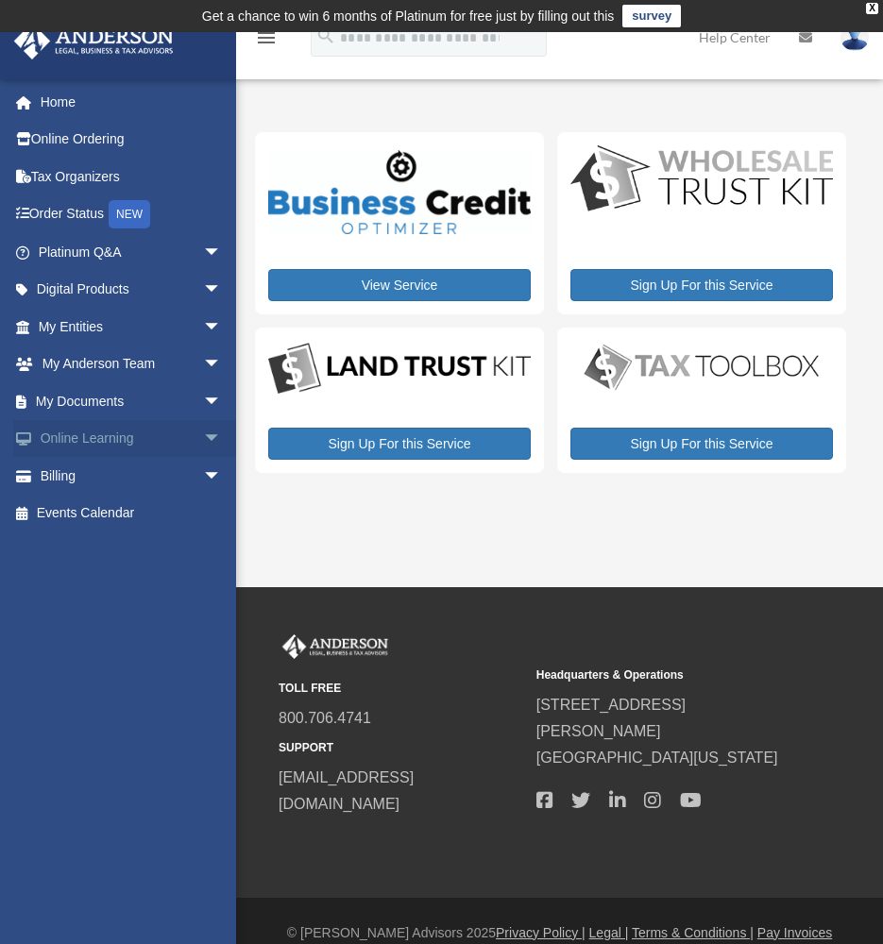
click at [203, 432] on span "arrow_drop_down" at bounding box center [222, 439] width 38 height 39
click at [203, 432] on span "arrow_drop_up" at bounding box center [222, 439] width 38 height 39
click at [203, 386] on span "arrow_drop_down" at bounding box center [222, 401] width 38 height 39
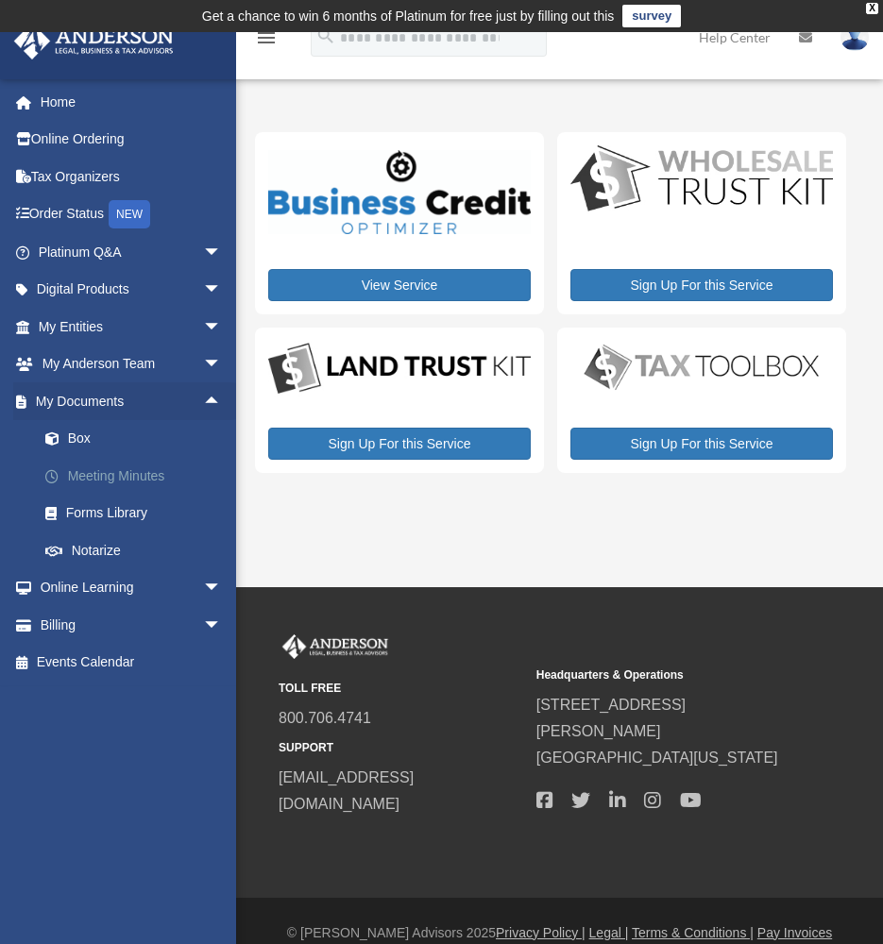
click at [148, 471] on link "Meeting Minutes" at bounding box center [138, 476] width 224 height 38
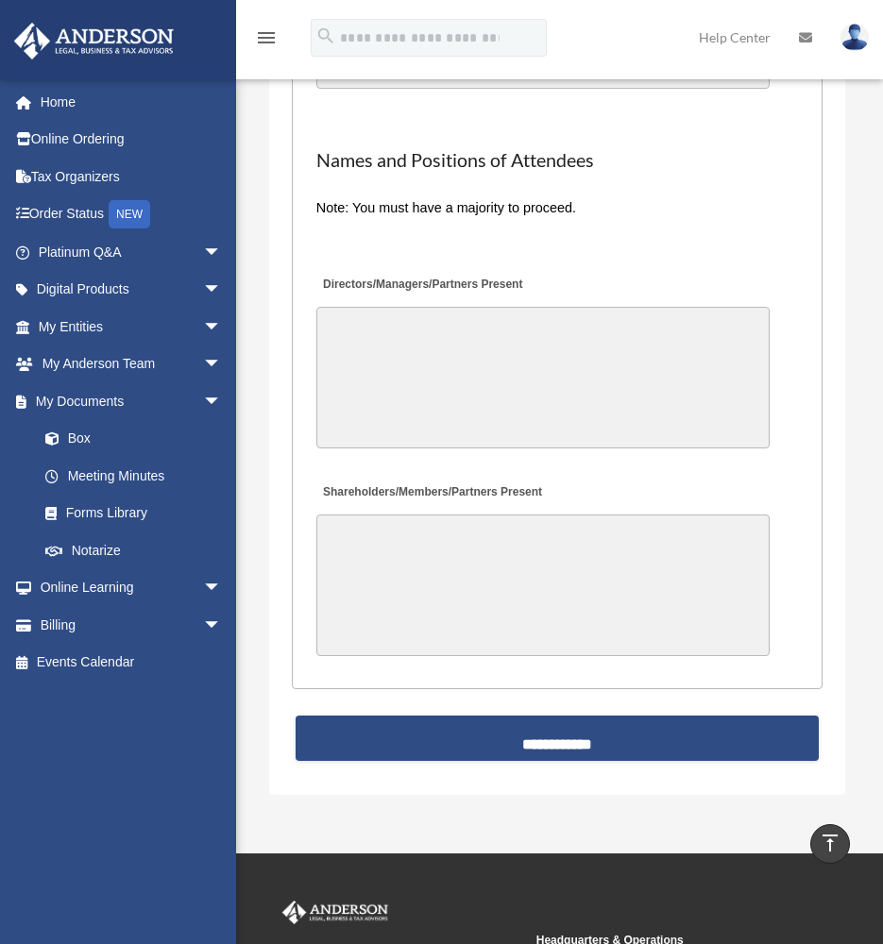
scroll to position [4849, 0]
